Goal: Transaction & Acquisition: Purchase product/service

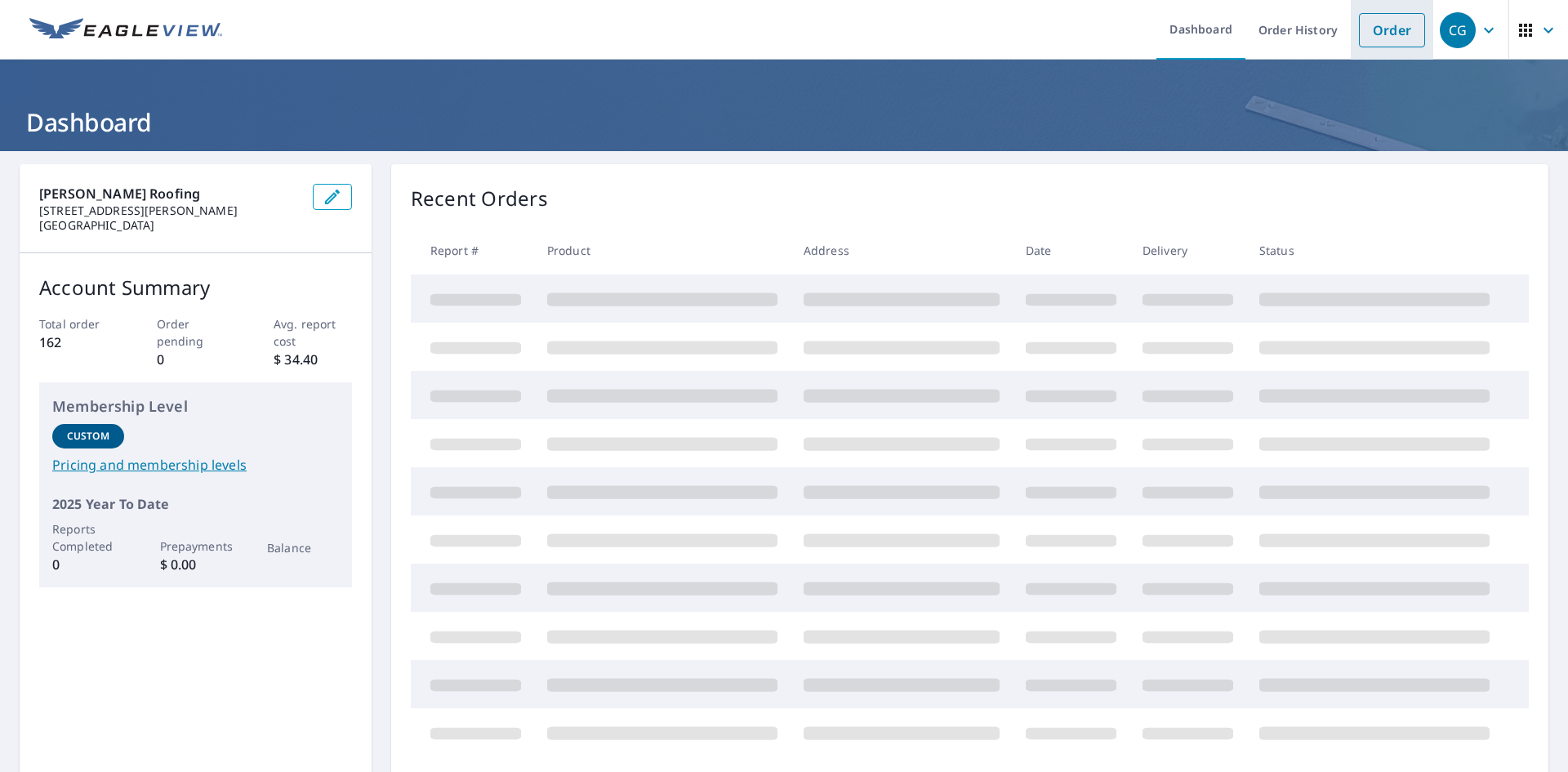
click at [1370, 34] on link "Order" at bounding box center [1392, 30] width 66 height 35
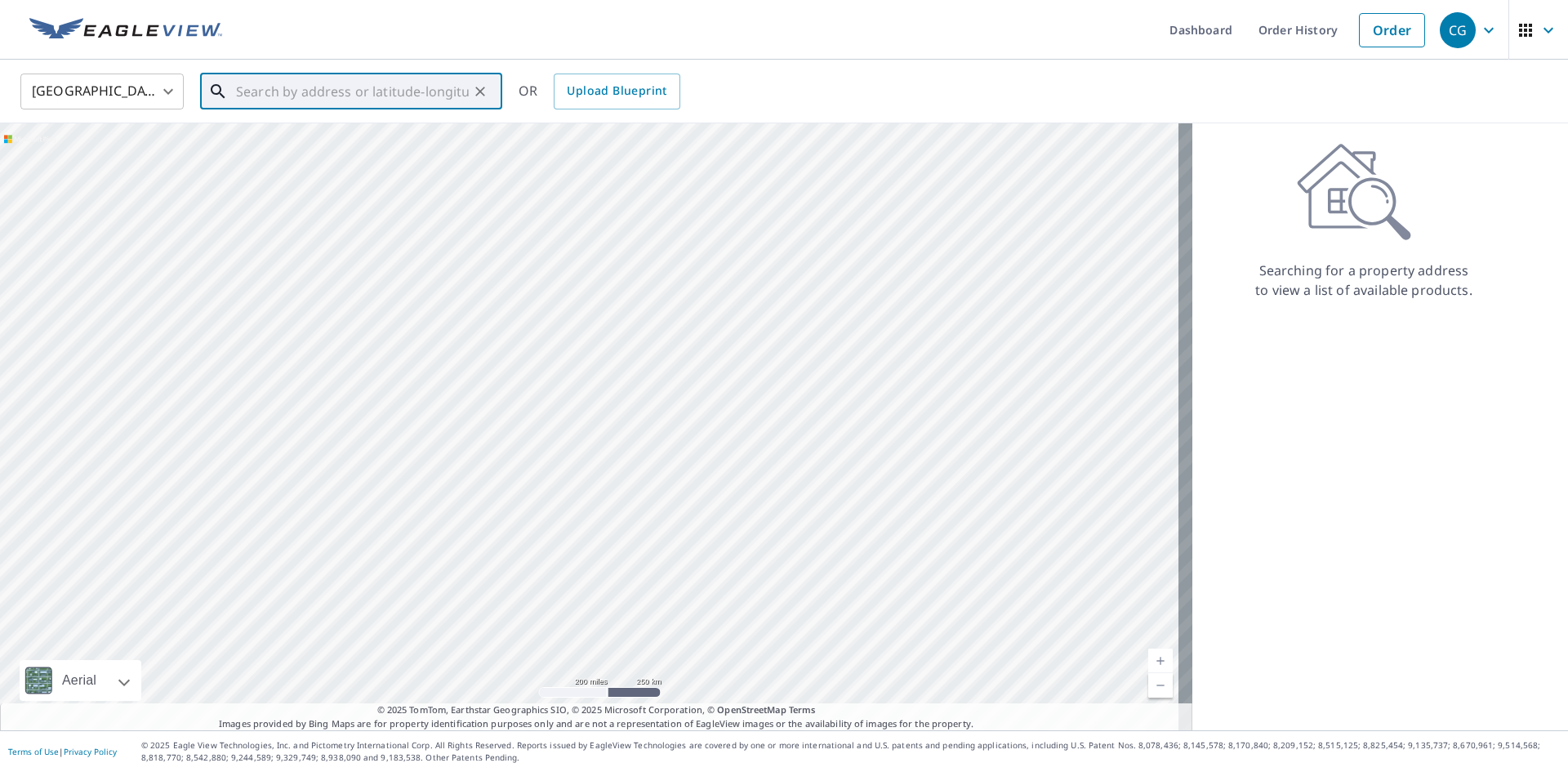
click at [336, 85] on input "text" at bounding box center [352, 91] width 233 height 46
paste input "[STREET_ADDRESS][PERSON_NAME]"
click at [324, 143] on span "[STREET_ADDRESS]" at bounding box center [361, 138] width 257 height 19
type input "[STREET_ADDRESS][PERSON_NAME]"
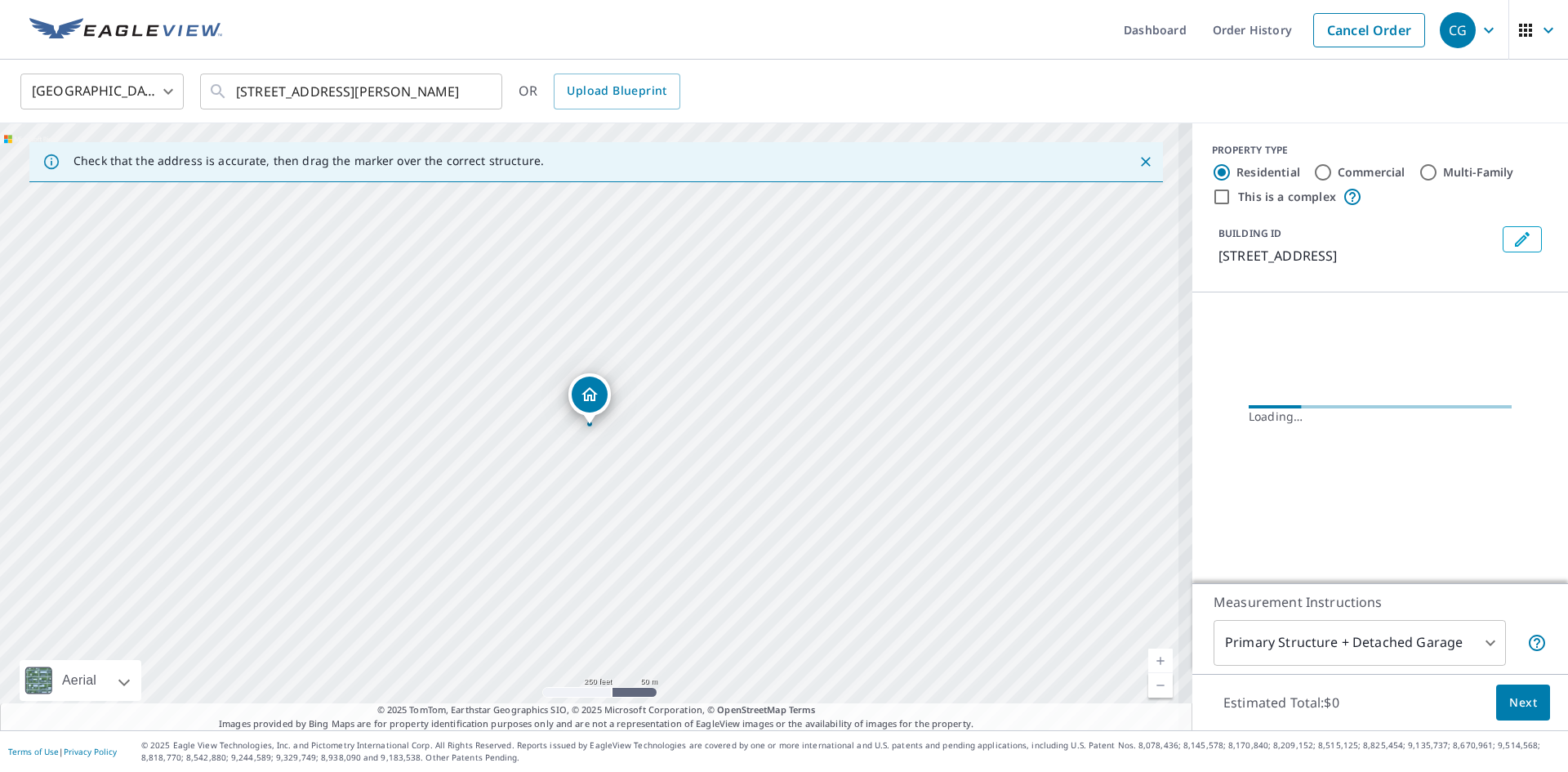
scroll to position [0, 0]
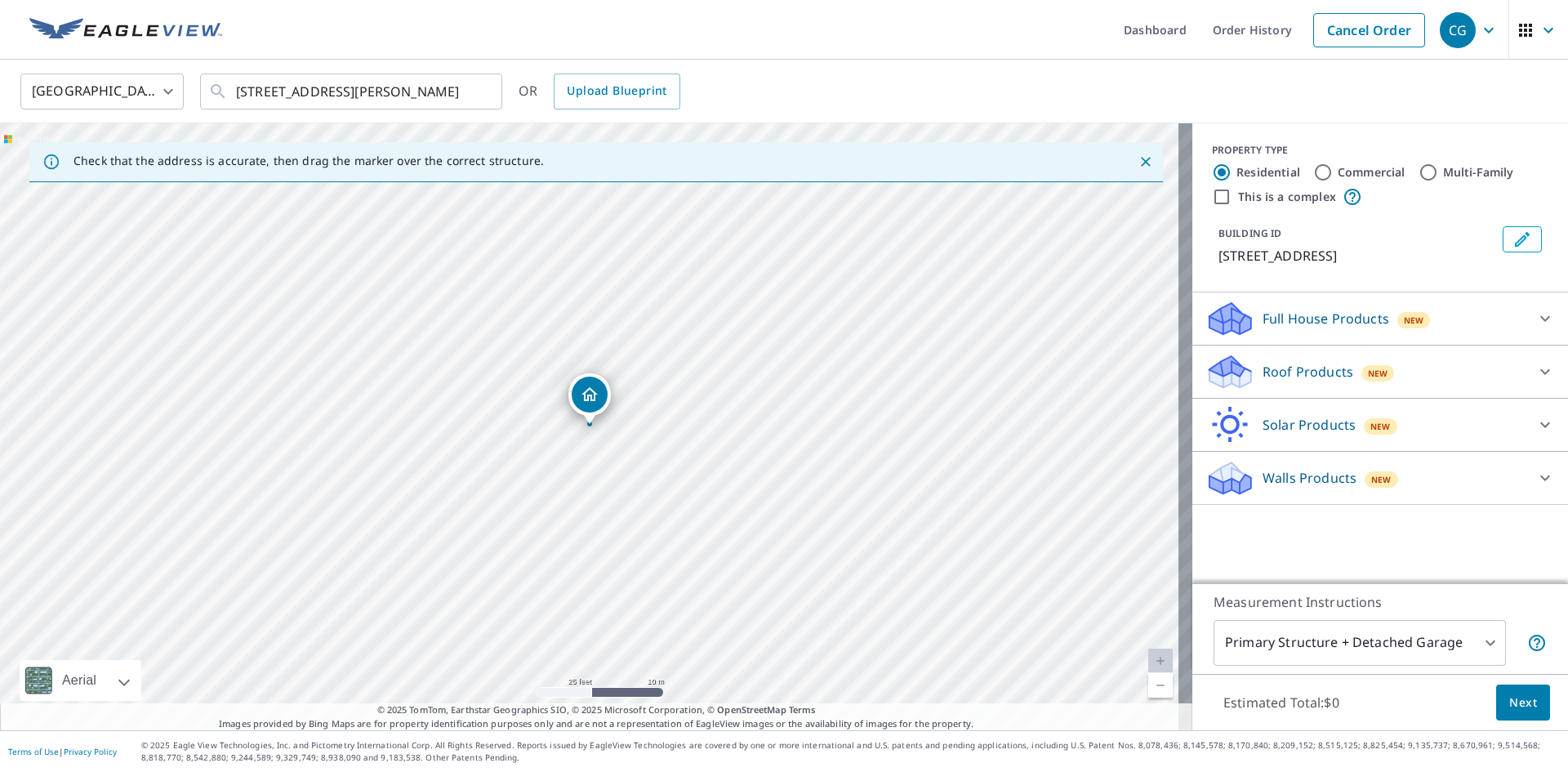
click at [1363, 363] on div "New" at bounding box center [1378, 371] width 34 height 19
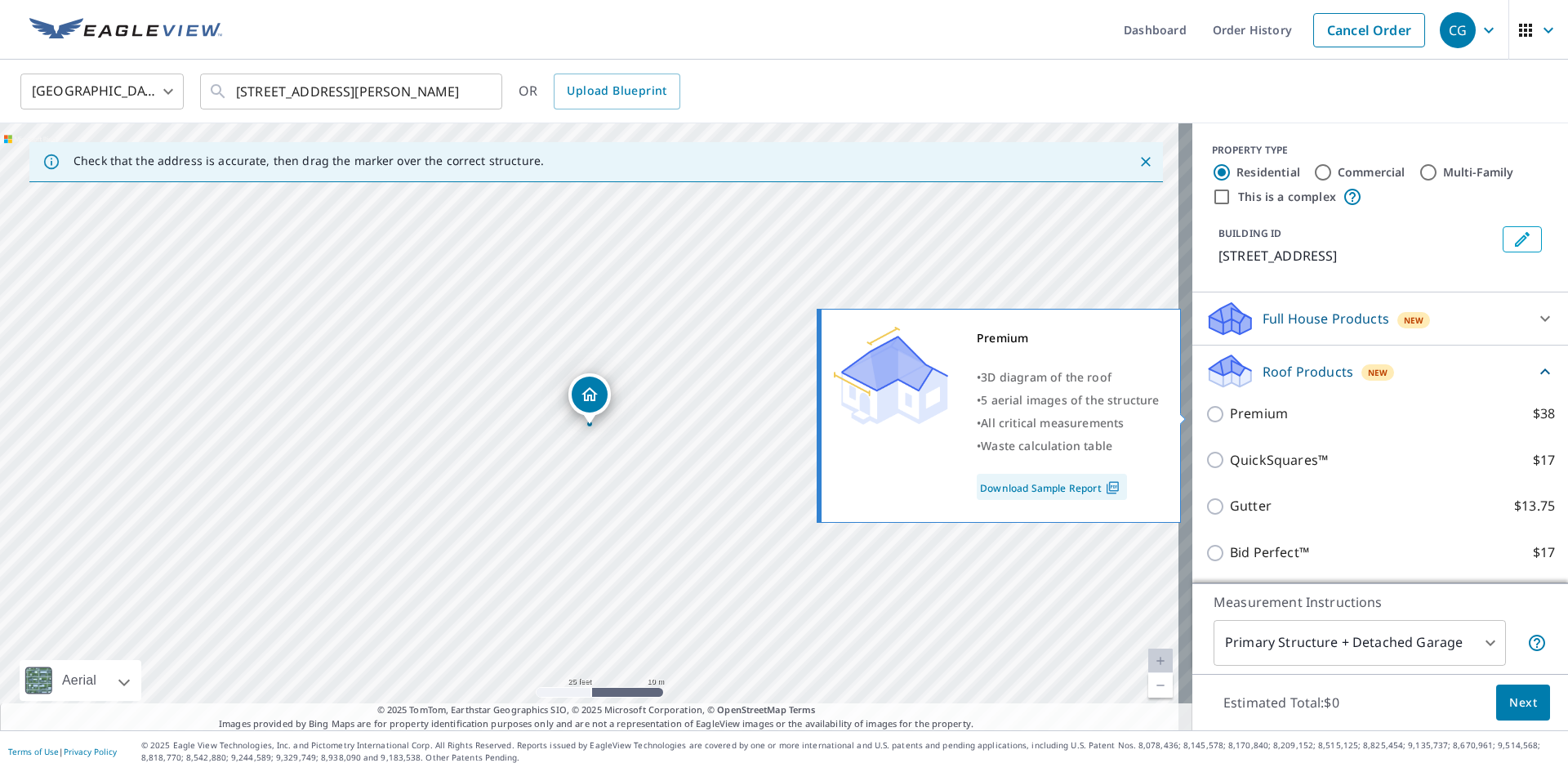
click at [1209, 417] on input "Premium $38" at bounding box center [1217, 413] width 25 height 19
checkbox input "true"
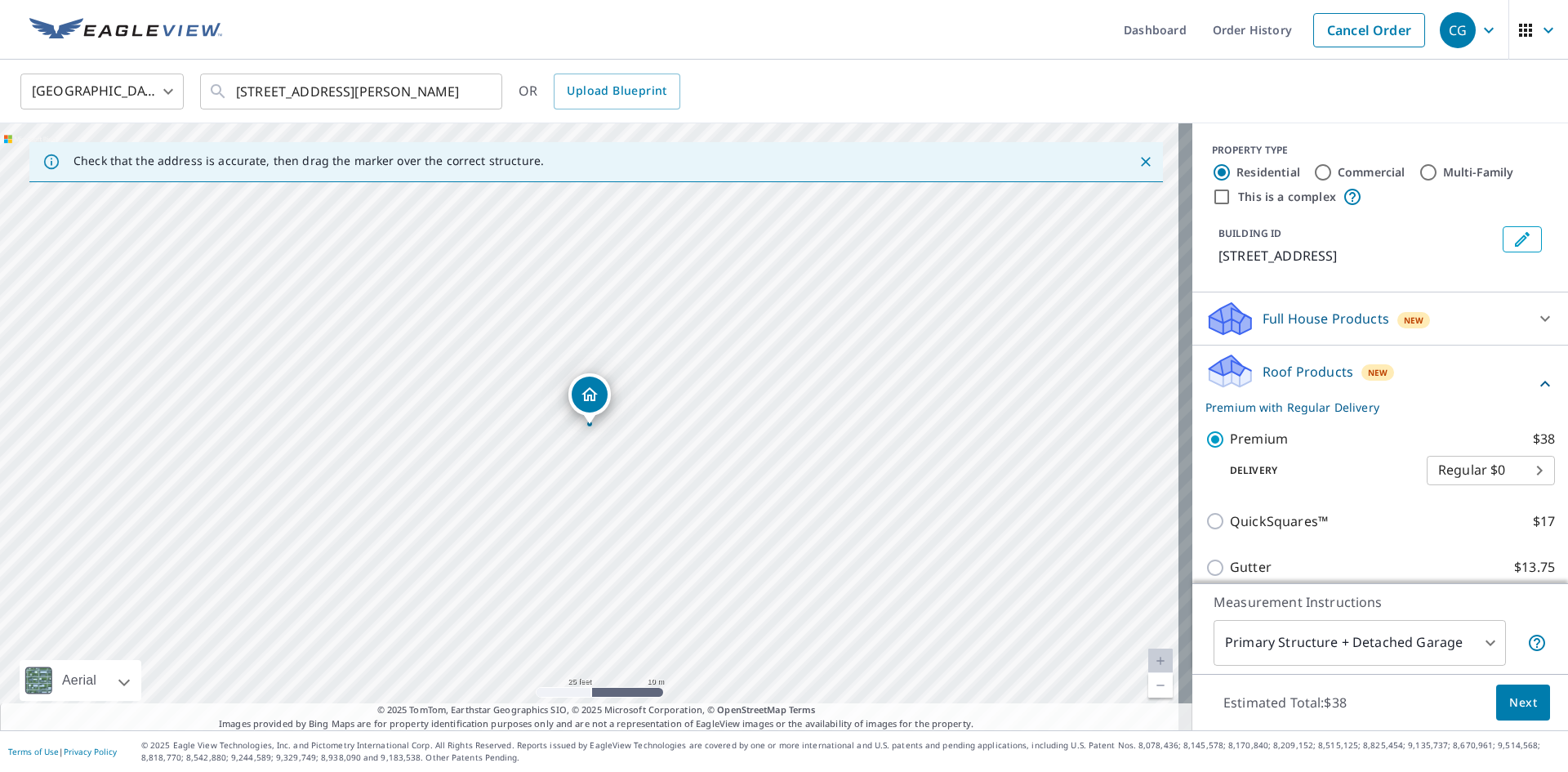
click at [1510, 711] on span "Next" at bounding box center [1523, 703] width 27 height 20
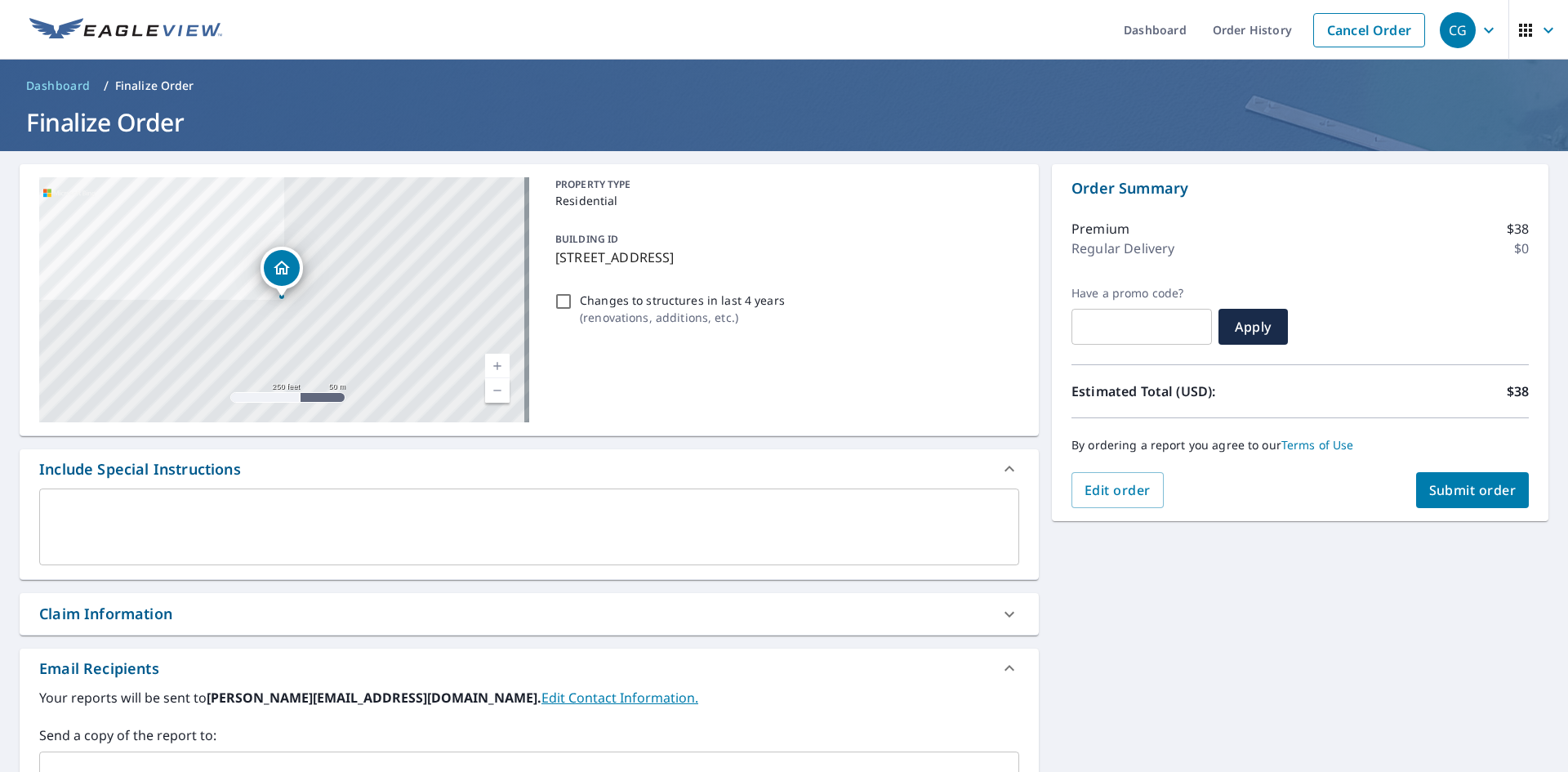
click at [1462, 489] on span "Submit order" at bounding box center [1473, 491] width 88 height 18
checkbox input "true"
